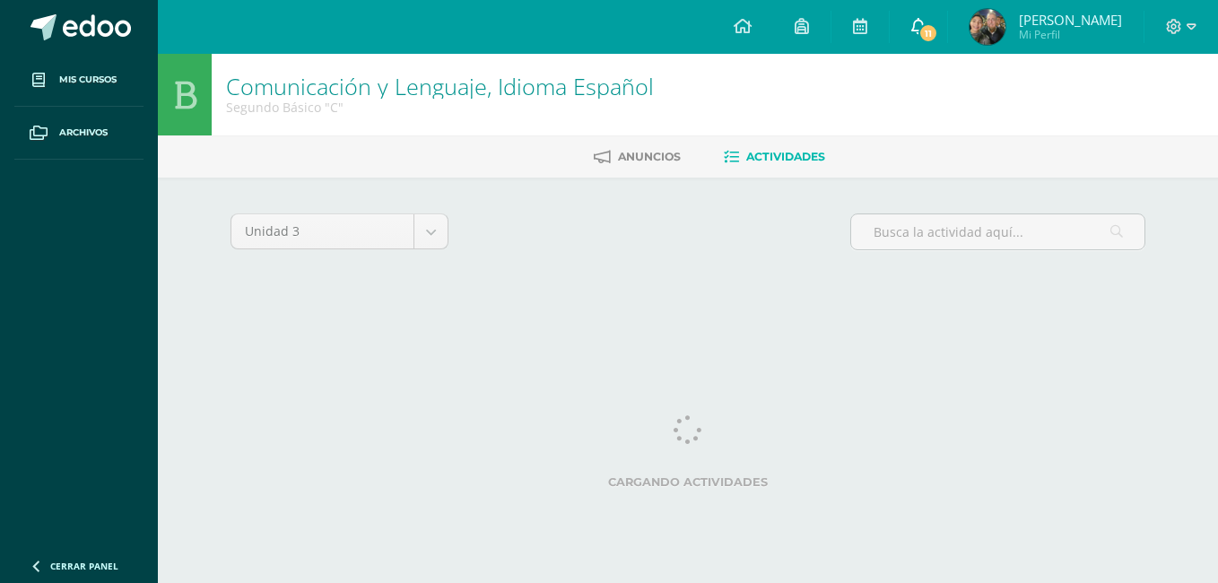
click at [917, 41] on link "11" at bounding box center [918, 27] width 57 height 54
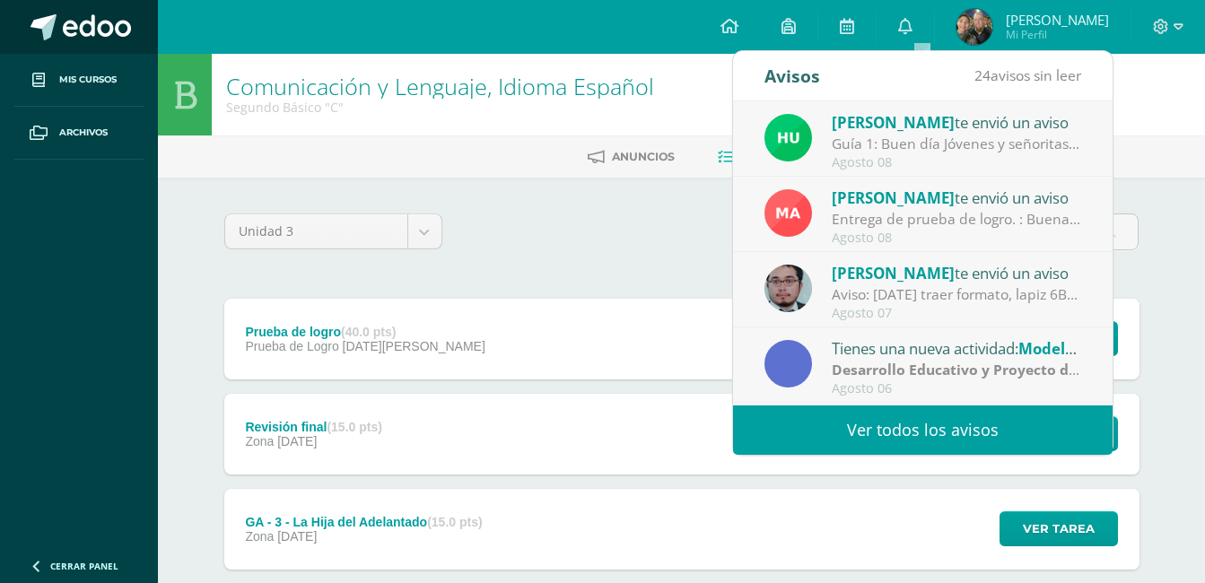
click at [36, 31] on span at bounding box center [44, 27] width 26 height 26
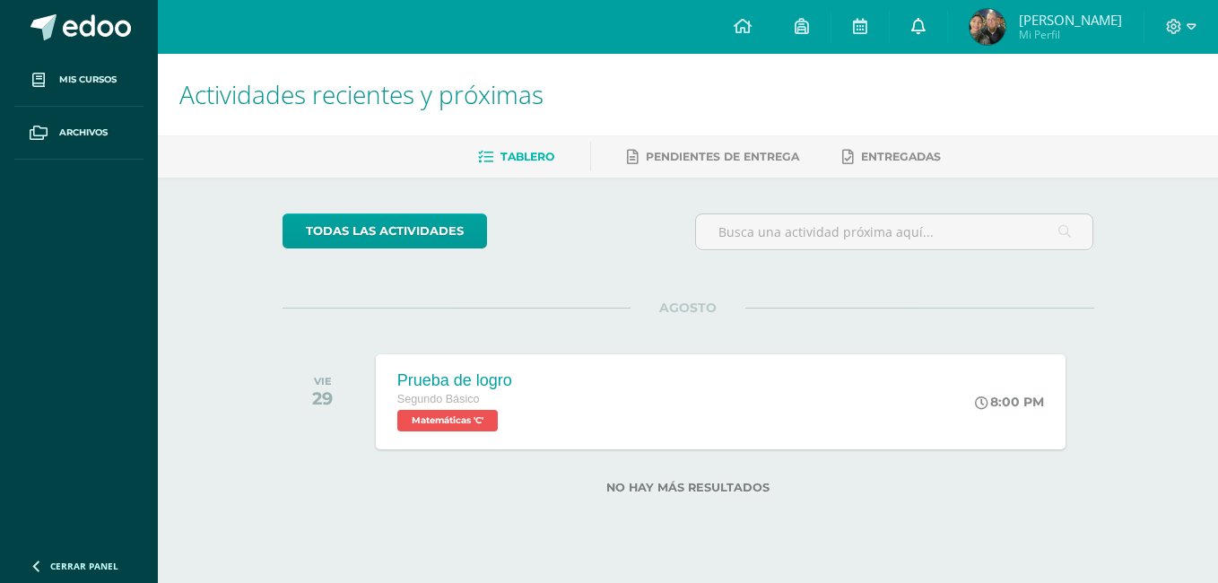
click at [925, 45] on link at bounding box center [918, 27] width 57 height 54
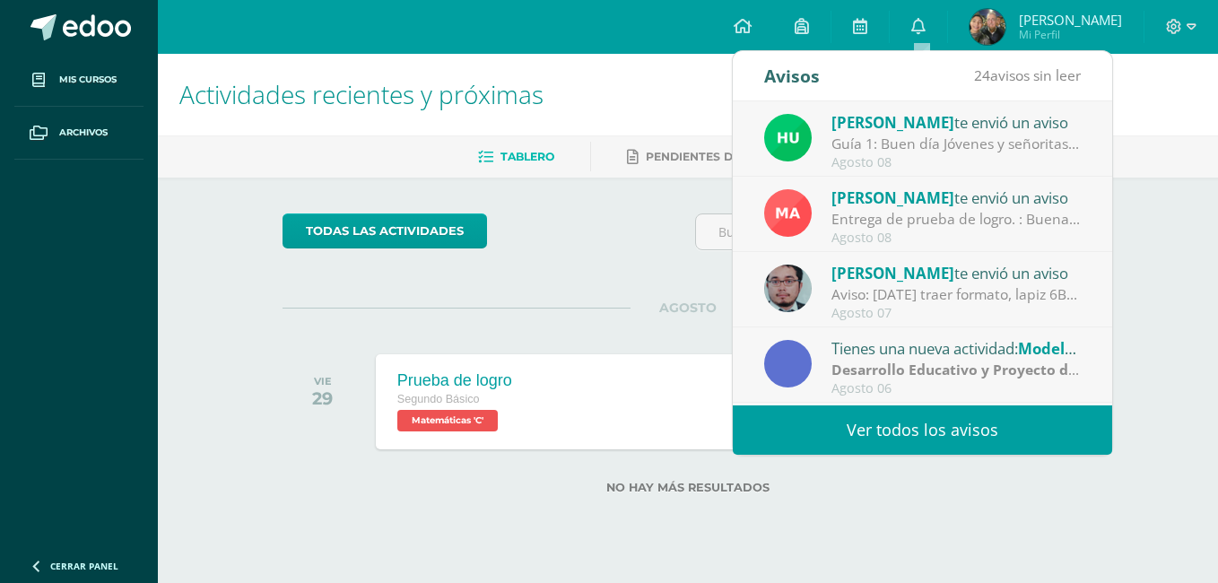
click at [820, 440] on link "Ver todos los avisos" at bounding box center [922, 429] width 379 height 49
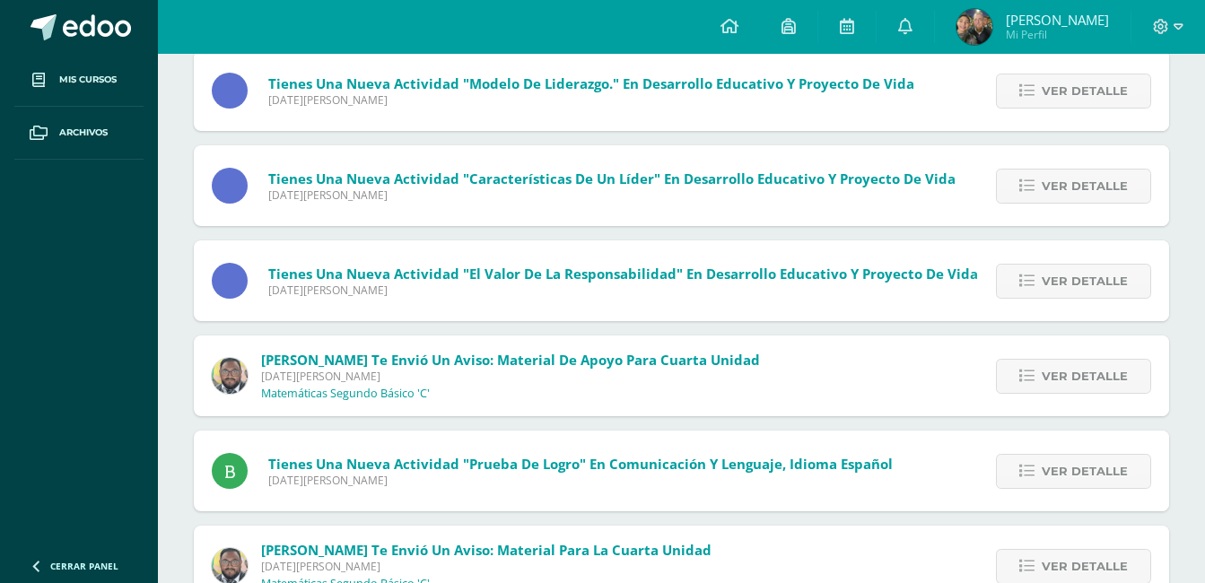
scroll to position [726, 0]
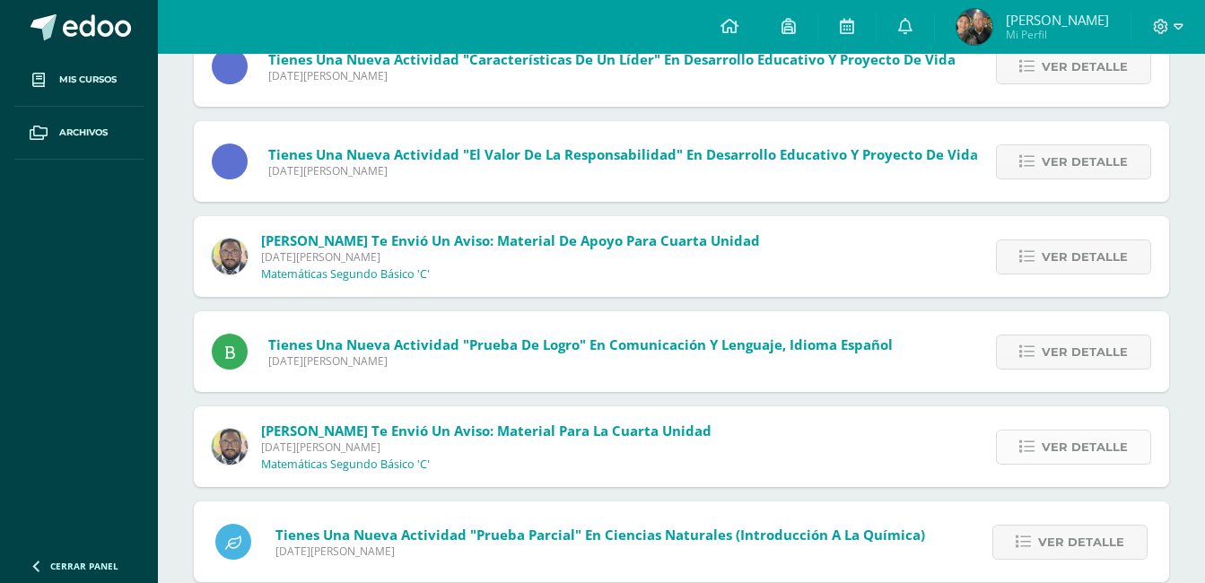
click at [1085, 450] on span "Ver detalle" at bounding box center [1085, 447] width 86 height 33
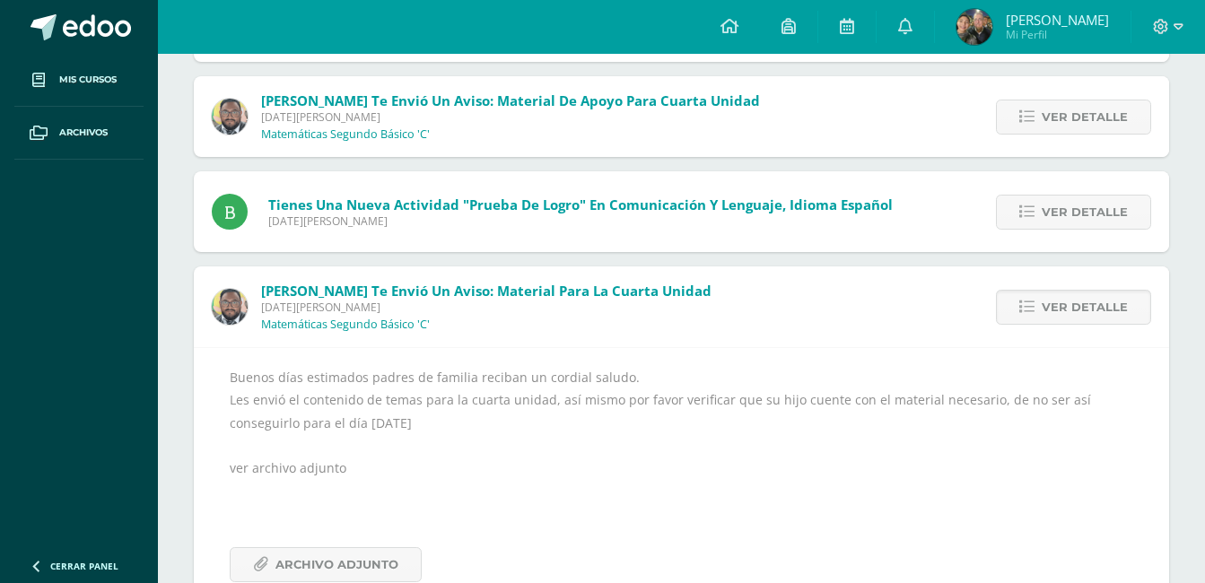
scroll to position [870, 0]
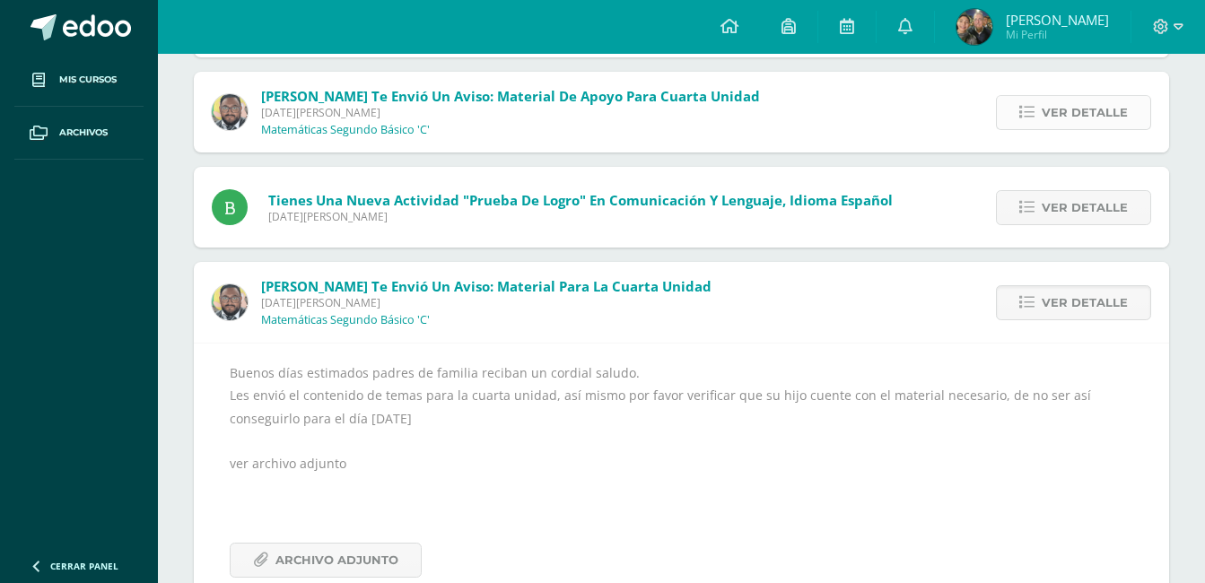
click at [1021, 111] on link "Ver detalle" at bounding box center [1073, 112] width 155 height 35
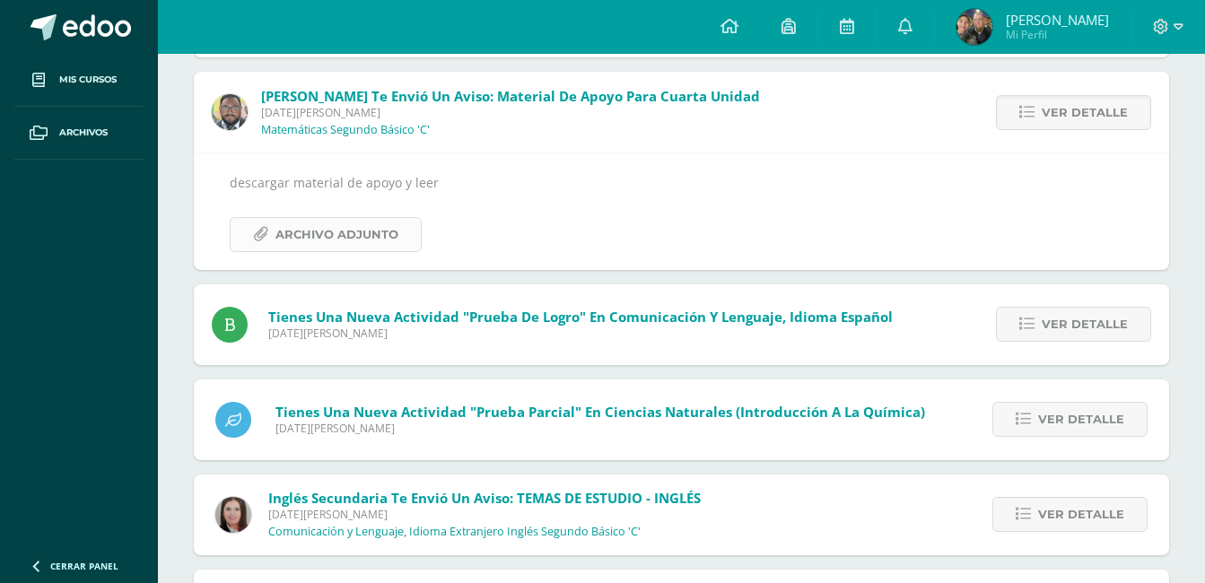
click at [365, 240] on span "Archivo Adjunto" at bounding box center [336, 234] width 123 height 33
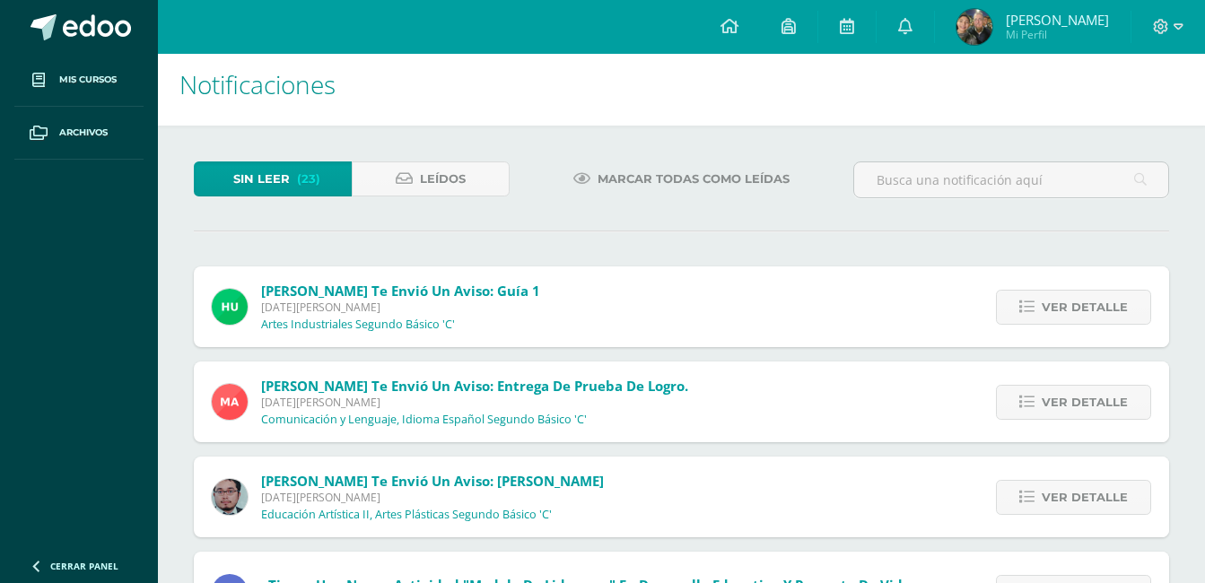
scroll to position [0, 0]
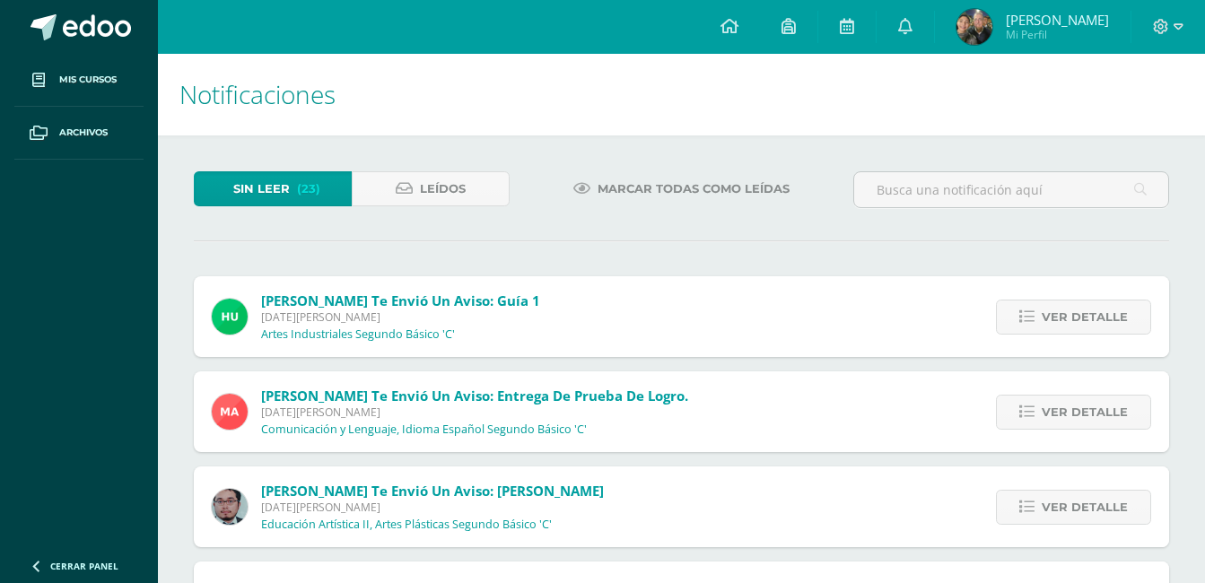
click at [657, 179] on span "Marcar todas como leídas" at bounding box center [693, 188] width 192 height 33
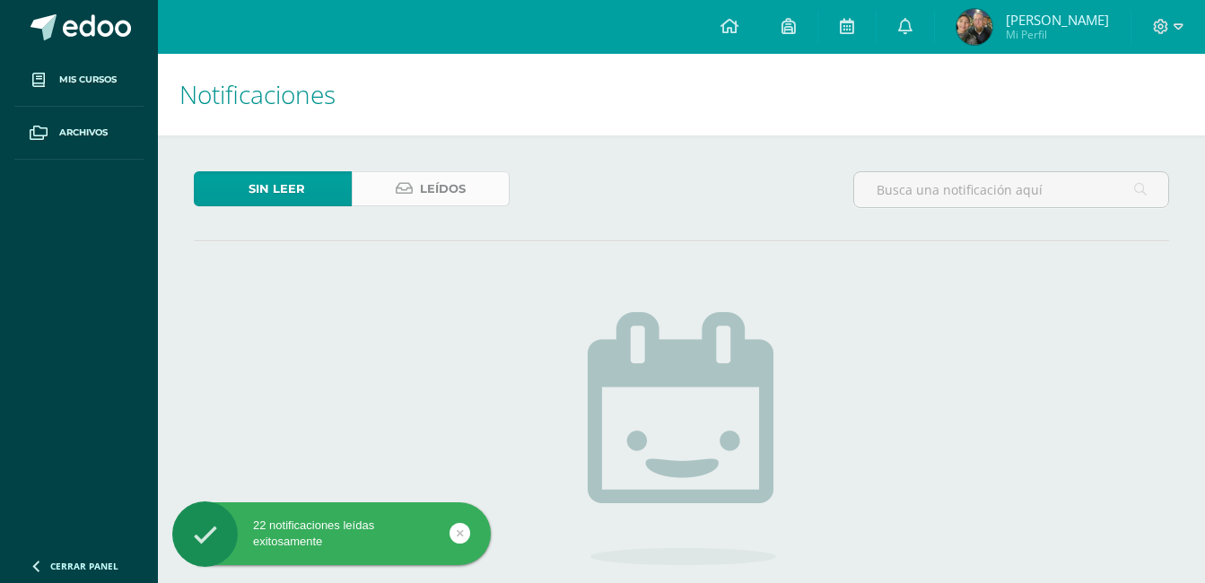
click at [384, 174] on link "Leídos" at bounding box center [431, 188] width 158 height 35
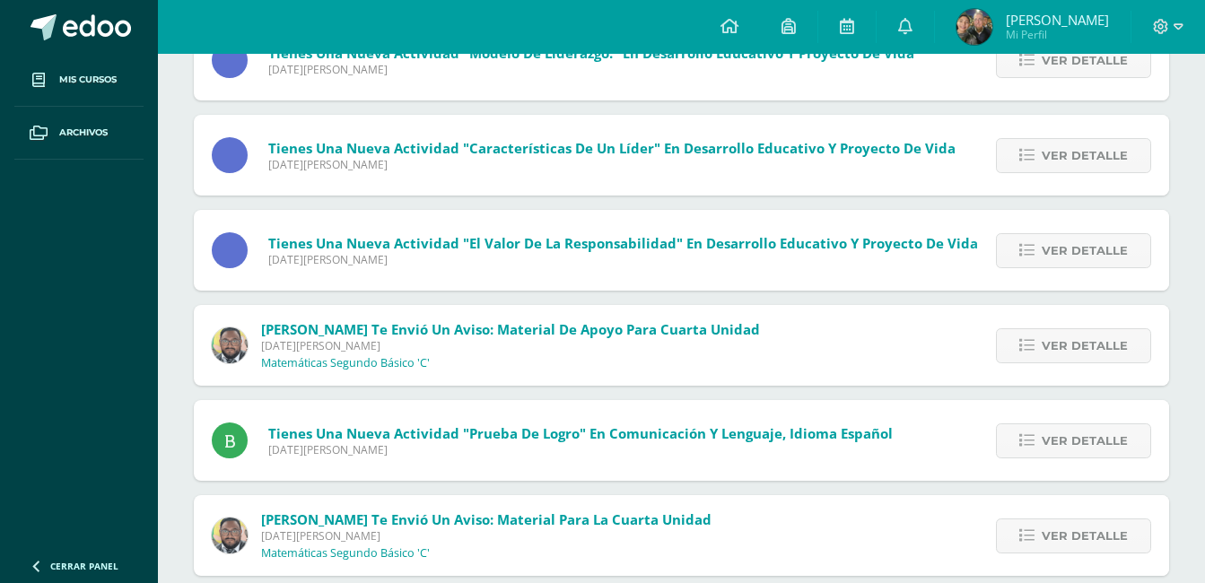
scroll to position [639, 0]
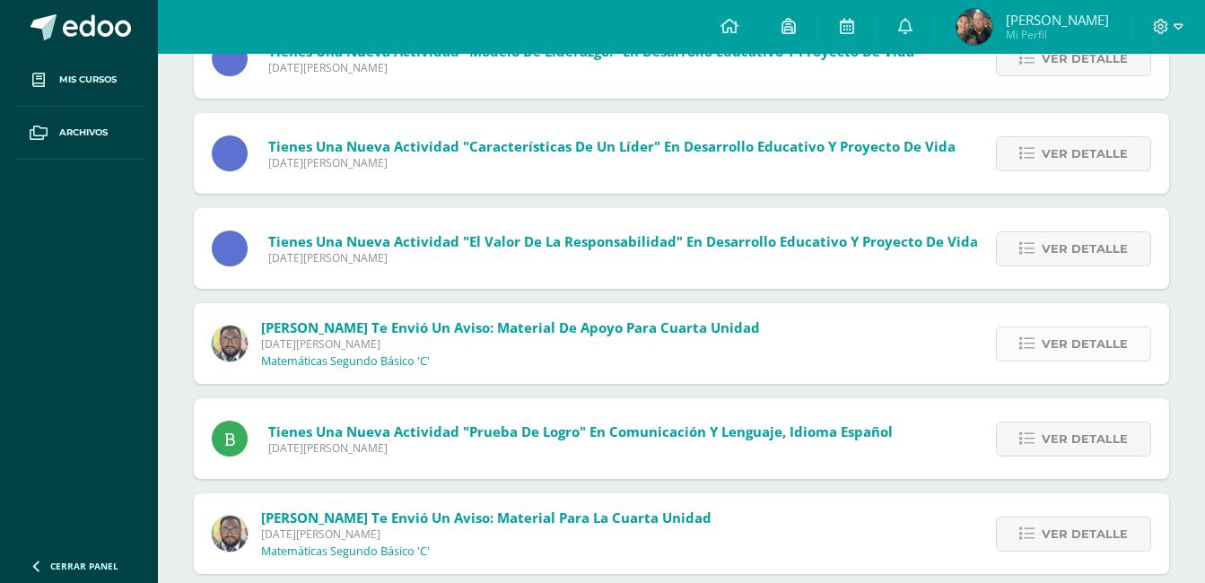
click at [1031, 344] on icon at bounding box center [1026, 343] width 15 height 15
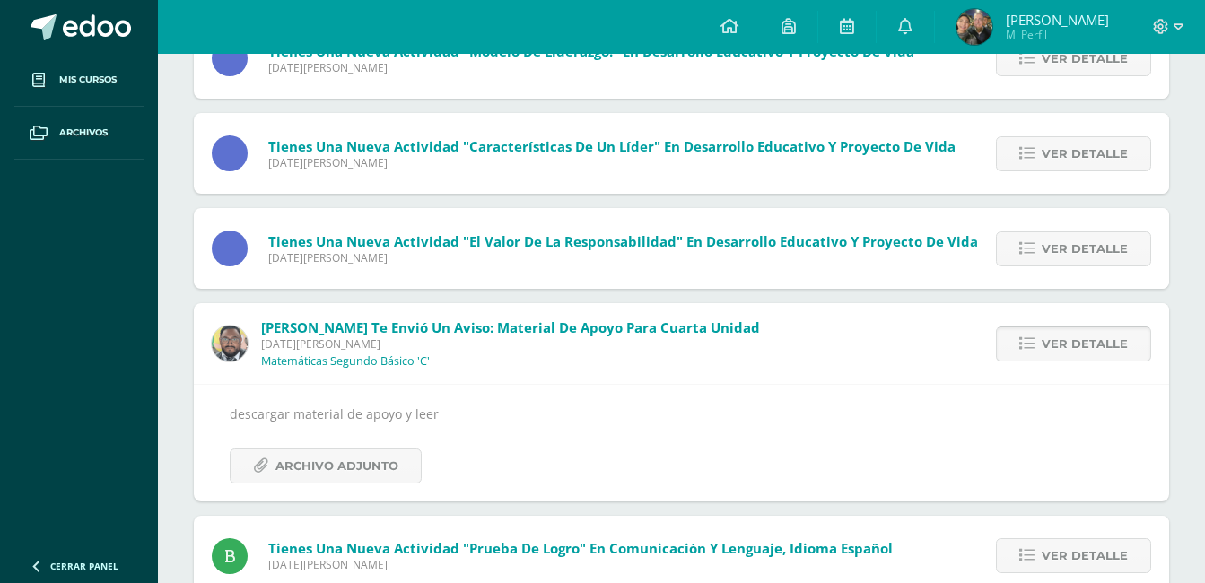
click at [1031, 344] on icon at bounding box center [1026, 343] width 15 height 15
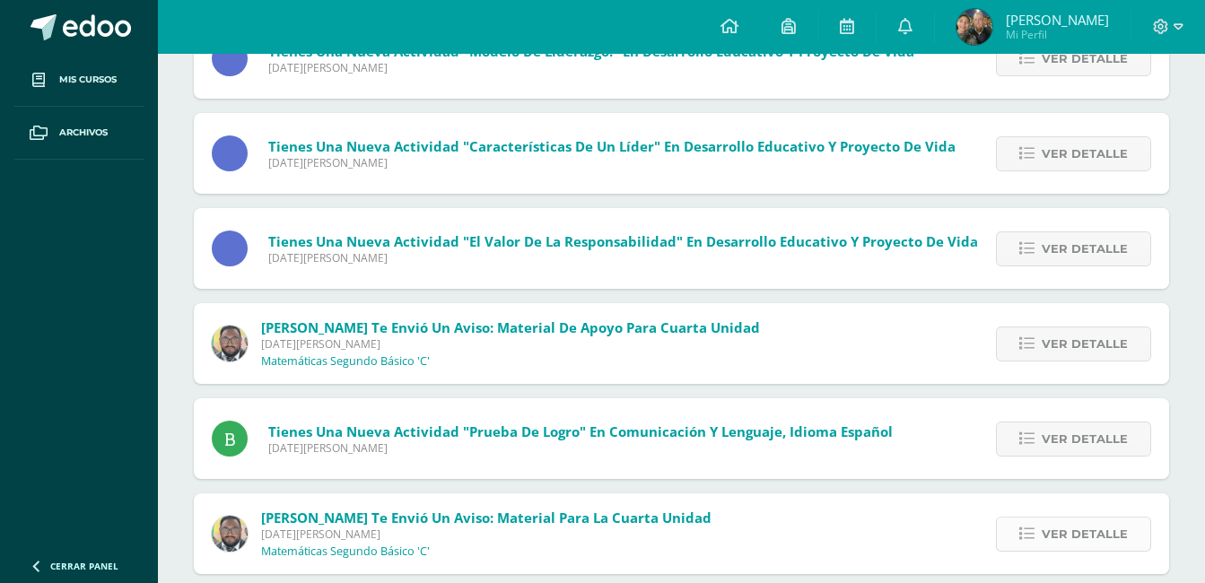
click at [1076, 524] on span "Ver detalle" at bounding box center [1085, 534] width 86 height 33
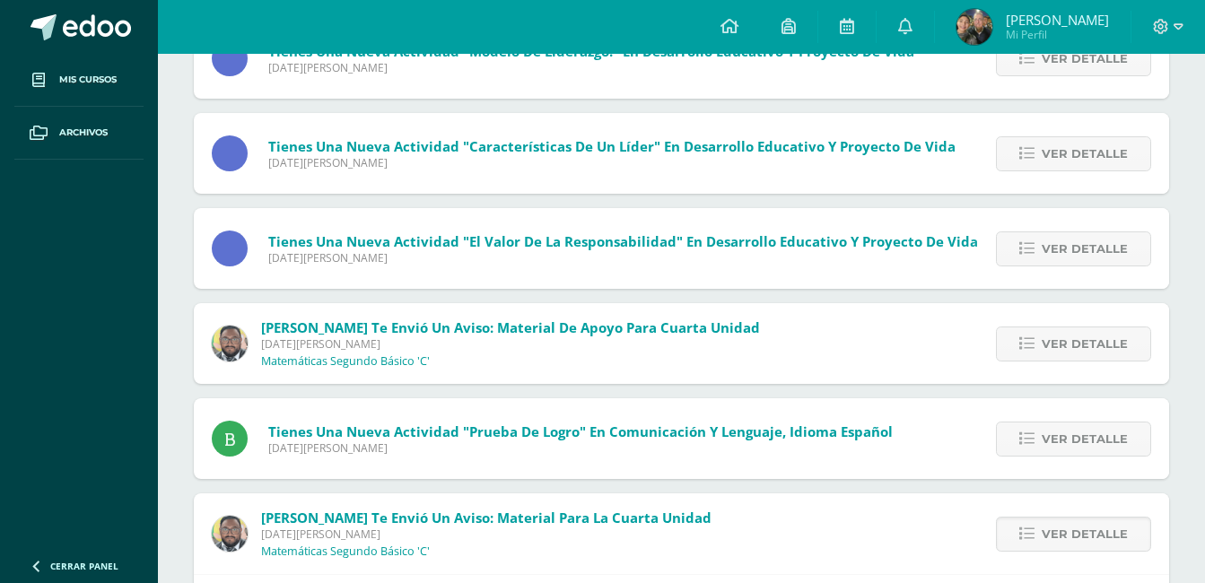
scroll to position [1148, 0]
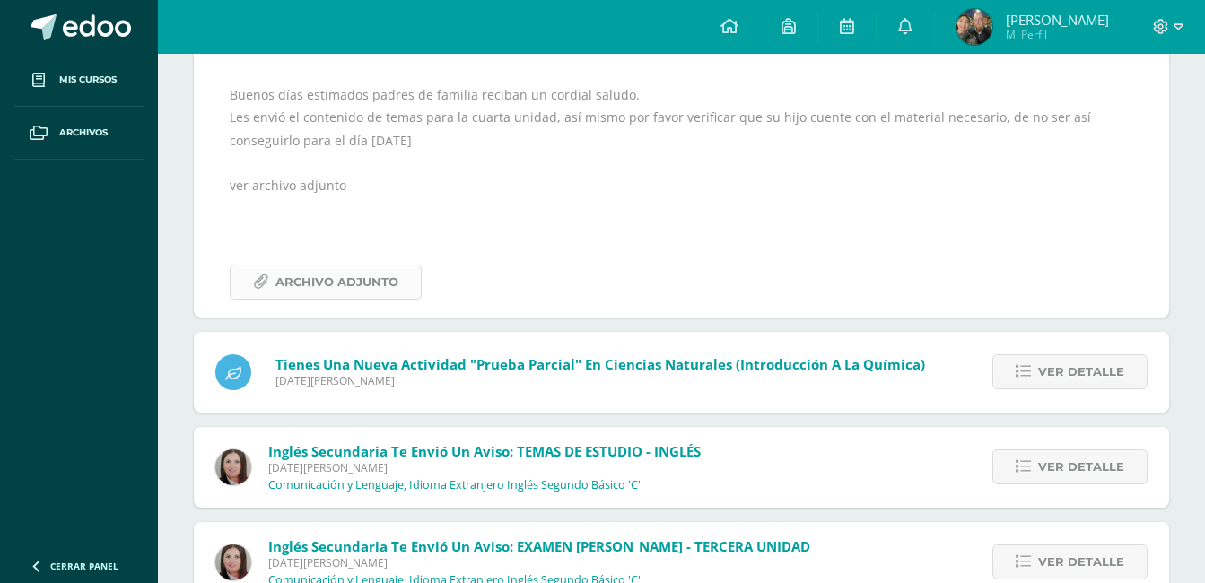
click at [324, 273] on span "Archivo Adjunto" at bounding box center [336, 282] width 123 height 33
click at [45, 27] on span at bounding box center [44, 27] width 26 height 26
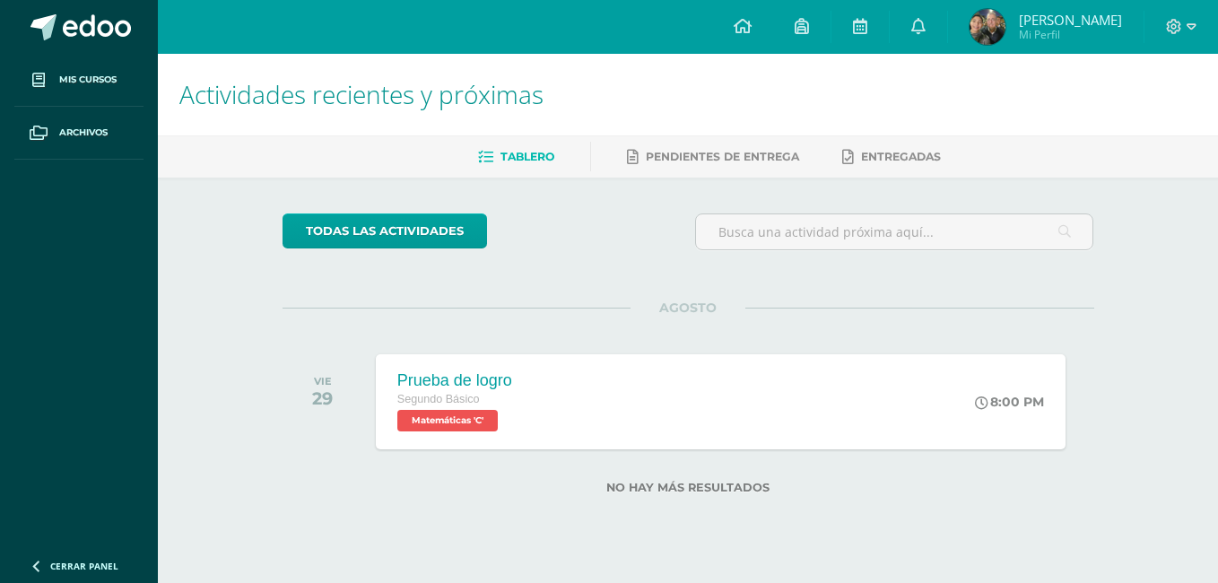
drag, startPoint x: 301, startPoint y: 9, endPoint x: 767, endPoint y: 97, distance: 473.8
click at [767, 97] on h1 "Actividades recientes y próximas" at bounding box center [687, 95] width 1017 height 82
drag, startPoint x: 767, startPoint y: 97, endPoint x: 547, endPoint y: 15, distance: 234.5
click at [547, 15] on div "Configuración Cerrar sesión [PERSON_NAME] Mi Perfil Avisos 0 avisos sin leer Av…" at bounding box center [688, 27] width 1060 height 54
